Goal: Task Accomplishment & Management: Complete application form

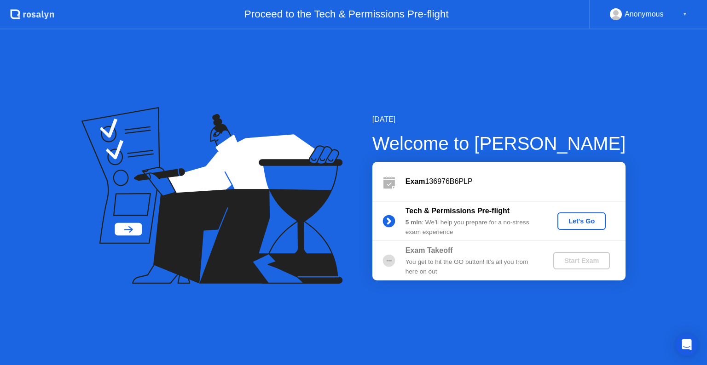
click at [585, 218] on div "Let's Go" at bounding box center [581, 221] width 41 height 7
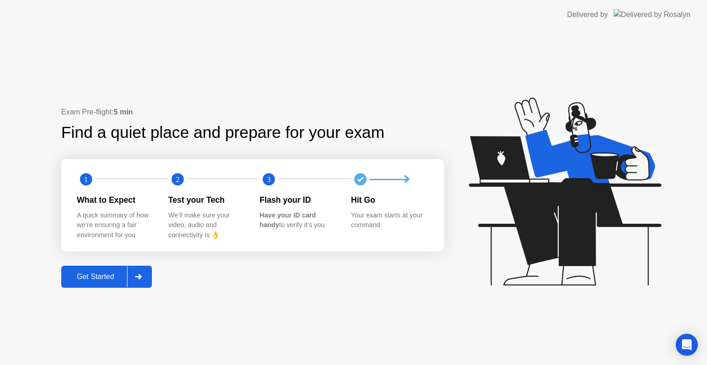
click at [102, 276] on div "Get Started" at bounding box center [95, 277] width 63 height 8
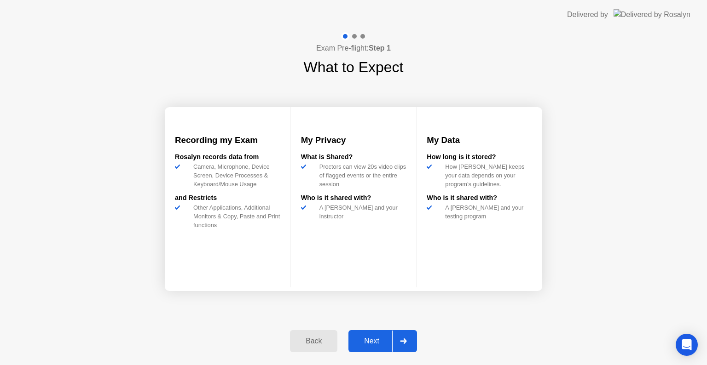
click at [378, 340] on div "Next" at bounding box center [371, 341] width 41 height 8
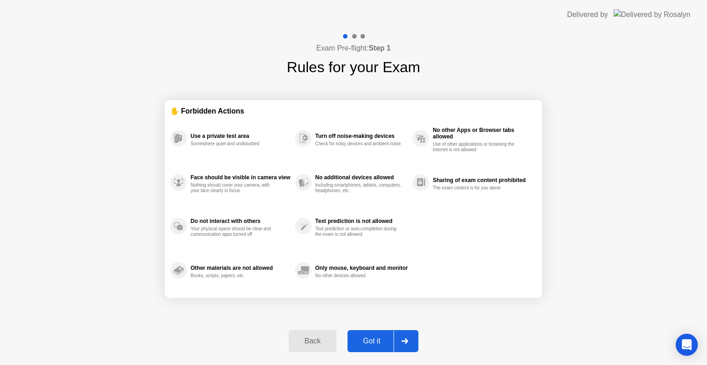
click at [376, 338] on div "Got it" at bounding box center [371, 341] width 43 height 8
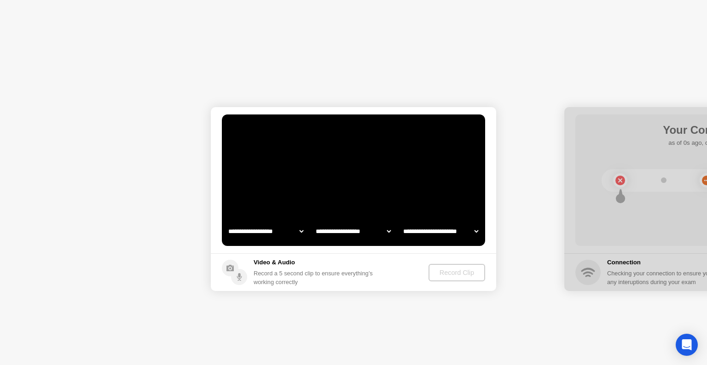
select select "**********"
select select "*******"
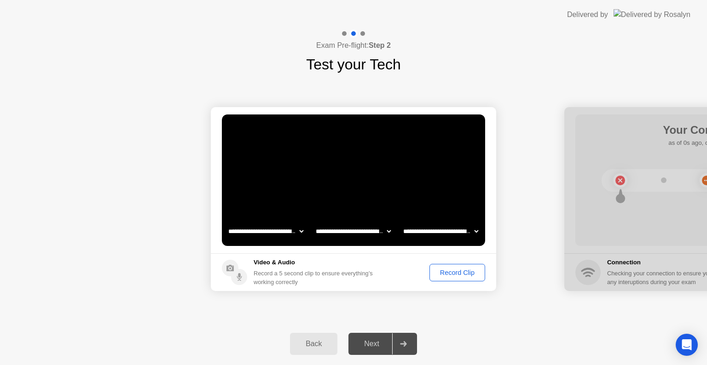
click at [380, 345] on div "Next" at bounding box center [371, 344] width 41 height 8
click at [401, 344] on icon at bounding box center [403, 344] width 6 height 6
click at [456, 272] on div "Record Clip" at bounding box center [457, 272] width 49 height 7
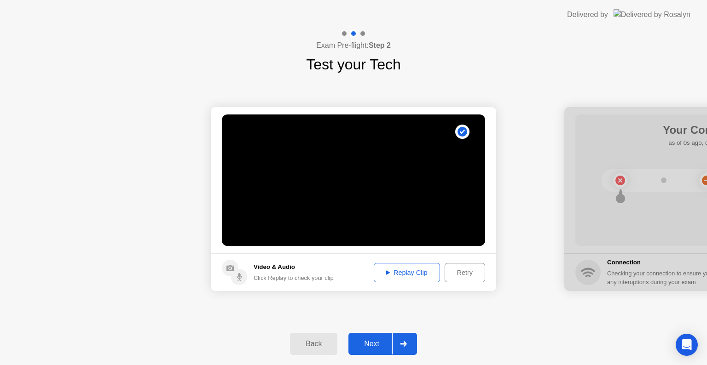
click at [375, 344] on div "Next" at bounding box center [371, 344] width 41 height 8
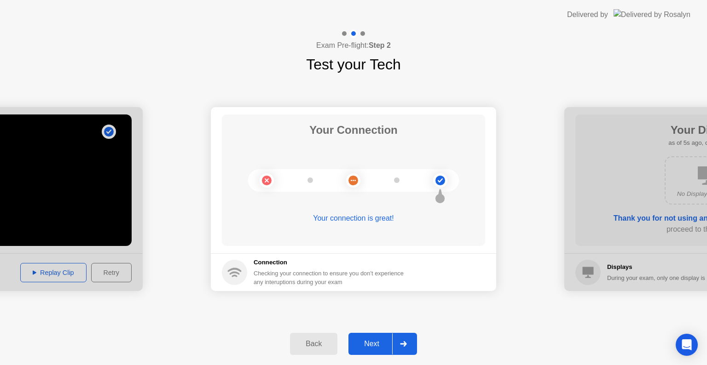
click at [376, 345] on div "Next" at bounding box center [371, 344] width 41 height 8
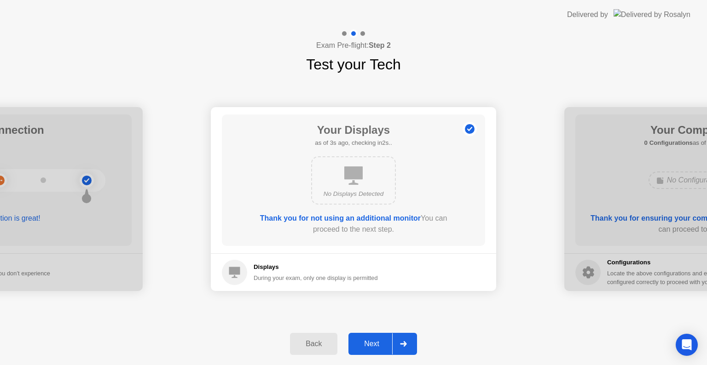
click at [376, 345] on div "Next" at bounding box center [371, 344] width 41 height 8
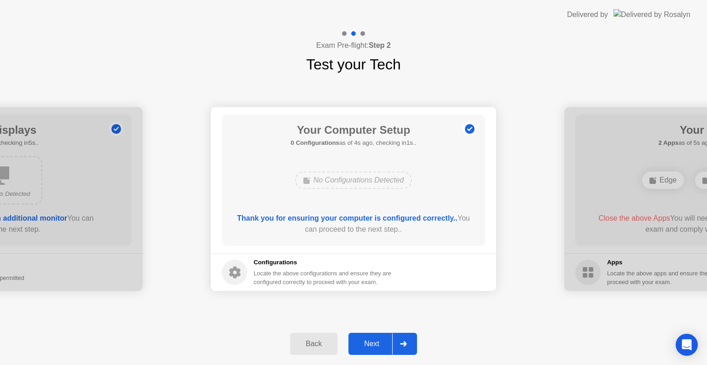
click at [376, 345] on div "Next" at bounding box center [371, 344] width 41 height 8
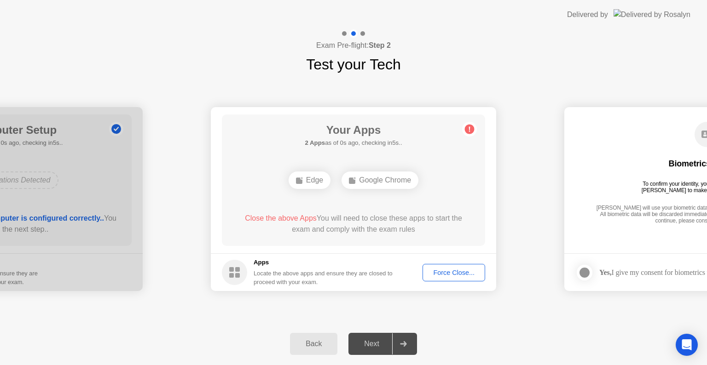
click at [454, 276] on div "Force Close..." at bounding box center [454, 272] width 56 height 7
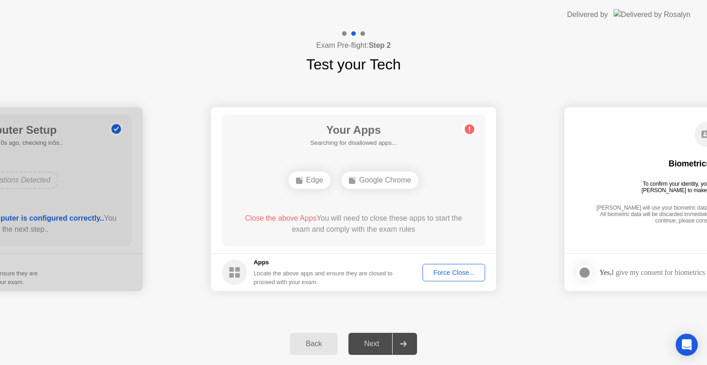
click at [409, 342] on div at bounding box center [403, 344] width 22 height 21
click at [461, 275] on div "Force Close..." at bounding box center [454, 272] width 56 height 7
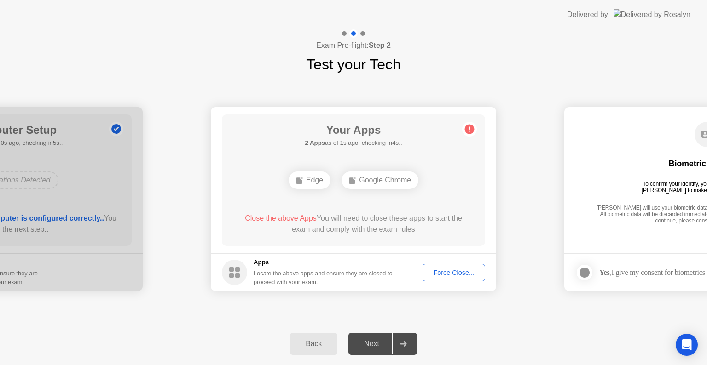
click at [405, 342] on icon at bounding box center [403, 344] width 6 height 6
click at [378, 341] on div "Next" at bounding box center [371, 344] width 41 height 8
click at [453, 278] on button "Force Close..." at bounding box center [454, 272] width 63 height 17
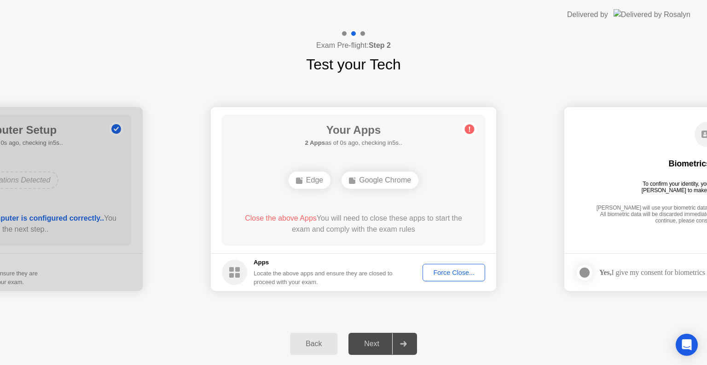
click at [390, 178] on div "Google Chrome" at bounding box center [379, 180] width 77 height 17
click at [471, 129] on circle at bounding box center [470, 130] width 10 height 10
click at [269, 262] on h5 "Apps" at bounding box center [323, 262] width 139 height 9
click at [236, 271] on rect at bounding box center [237, 269] width 5 height 5
click at [672, 183] on div "To confirm your identity, your testing program requires [PERSON_NAME] to make u…" at bounding box center [707, 187] width 139 height 13
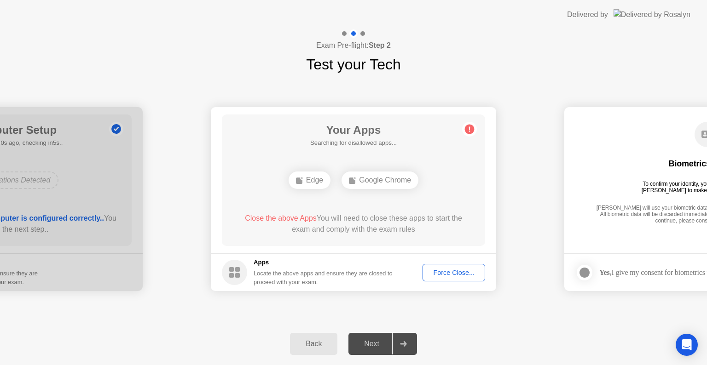
click at [385, 180] on div "Google Chrome" at bounding box center [379, 180] width 77 height 17
click at [313, 179] on div "Edge" at bounding box center [310, 180] width 42 height 17
click at [470, 127] on circle at bounding box center [470, 130] width 10 height 10
click at [457, 267] on button "Force Close..." at bounding box center [454, 272] width 63 height 17
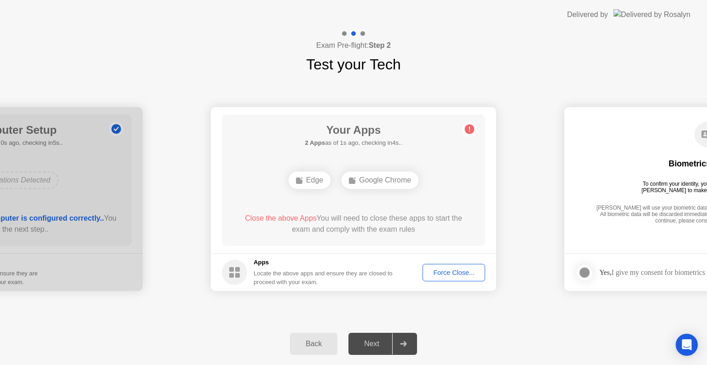
click at [472, 276] on div "Force Close..." at bounding box center [454, 272] width 56 height 7
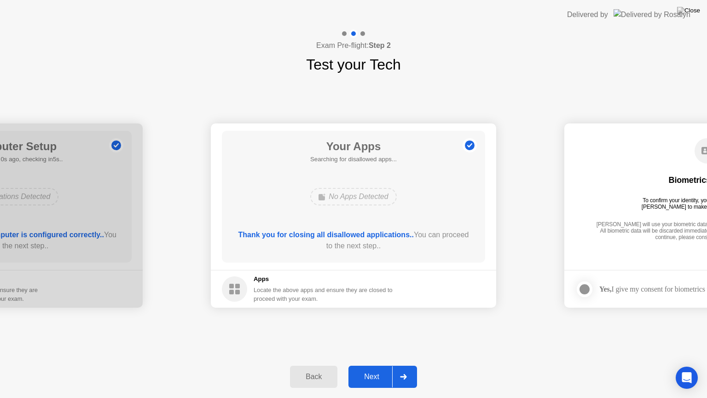
click at [376, 365] on div "Next" at bounding box center [371, 376] width 41 height 8
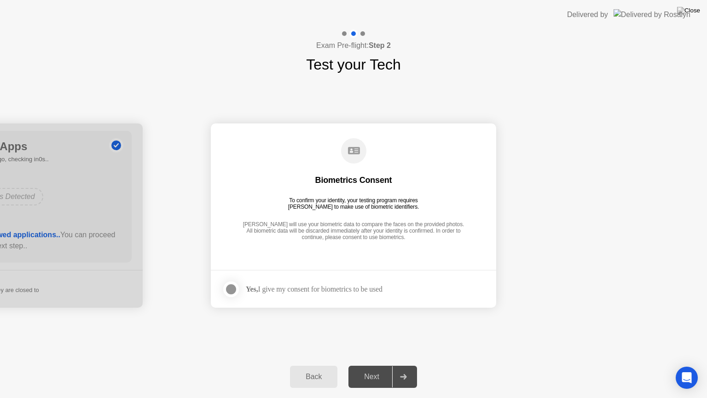
click at [230, 290] on div at bounding box center [231, 289] width 11 height 11
click at [381, 365] on div "Next" at bounding box center [371, 376] width 41 height 8
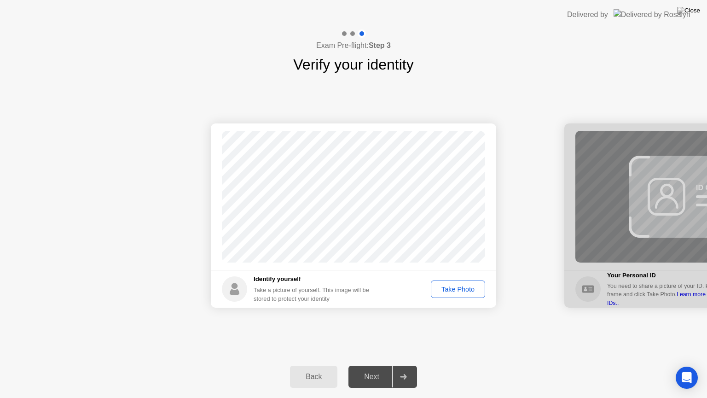
click at [463, 290] on div "Take Photo" at bounding box center [458, 288] width 48 height 7
click at [378, 365] on div "Next" at bounding box center [371, 376] width 41 height 8
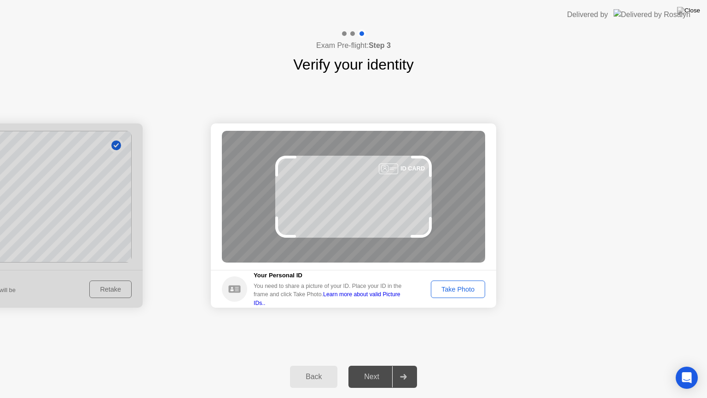
click at [467, 287] on div "Take Photo" at bounding box center [458, 288] width 48 height 7
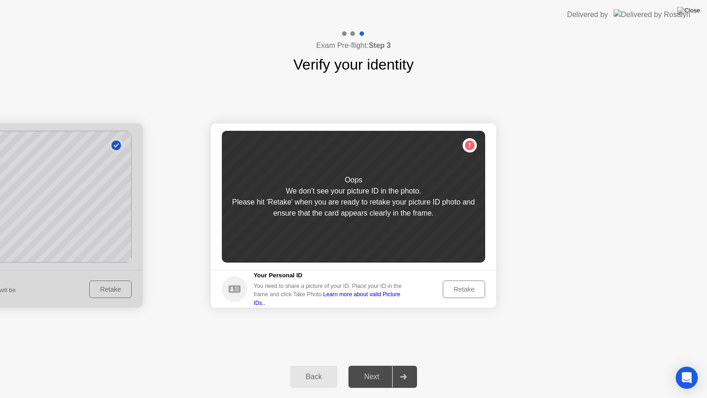
click at [461, 289] on div "Retake" at bounding box center [464, 288] width 36 height 7
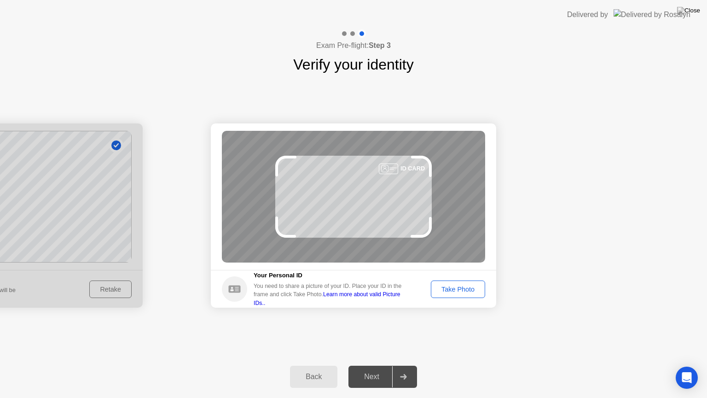
click at [464, 289] on div "Take Photo" at bounding box center [458, 288] width 48 height 7
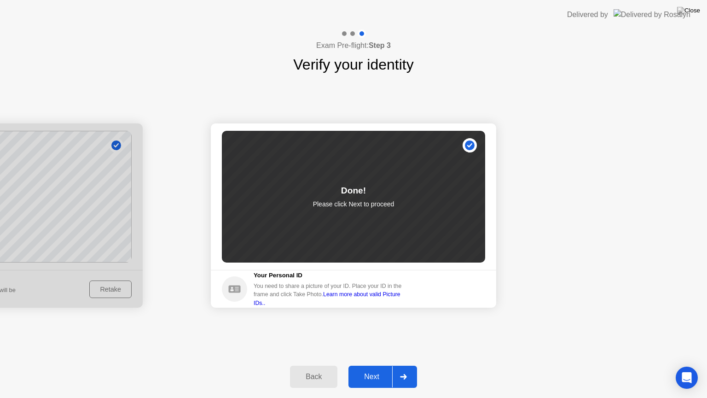
click at [377, 365] on div "Next" at bounding box center [371, 376] width 41 height 8
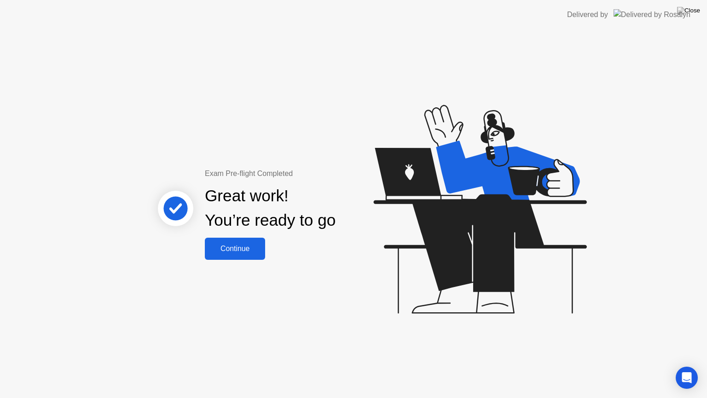
click at [249, 245] on div "Continue" at bounding box center [235, 248] width 55 height 8
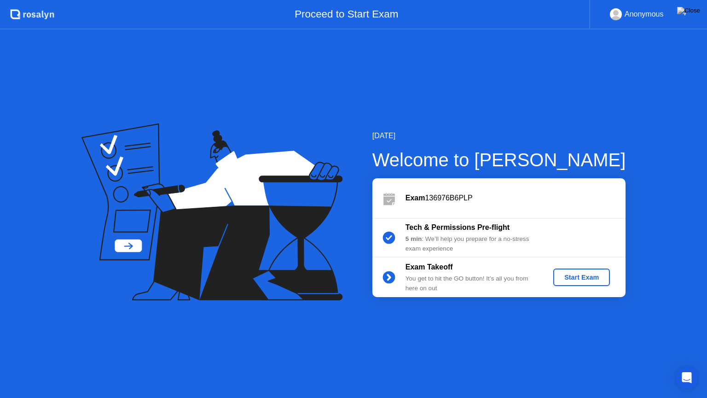
click at [576, 274] on div "Start Exam" at bounding box center [581, 276] width 49 height 7
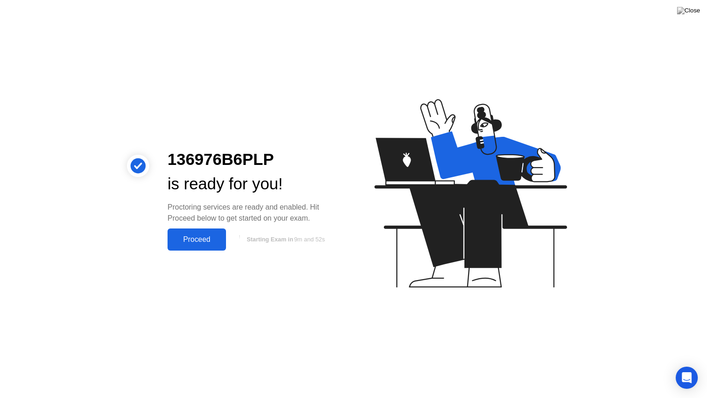
click at [214, 235] on div "Proceed" at bounding box center [196, 239] width 53 height 8
